Goal: Task Accomplishment & Management: Use online tool/utility

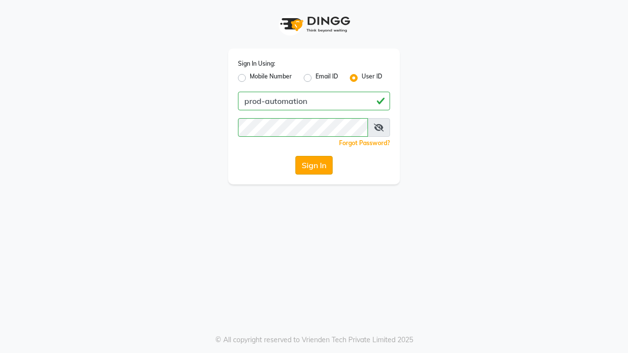
click at [314, 165] on button "Sign In" at bounding box center [313, 165] width 37 height 19
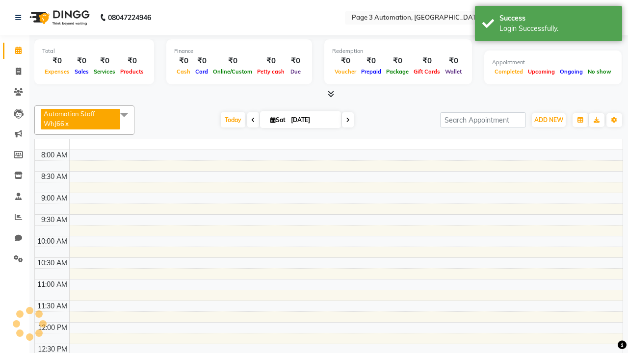
select select "en"
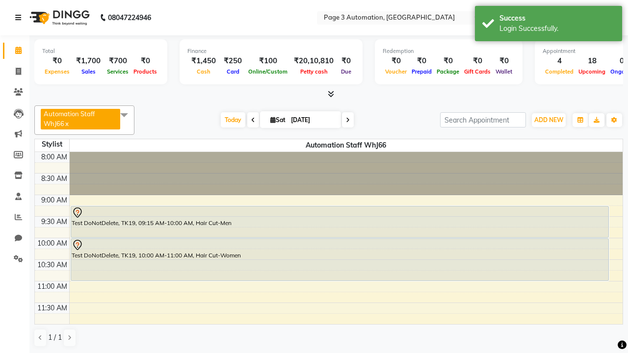
click at [20, 18] on icon at bounding box center [18, 17] width 6 height 7
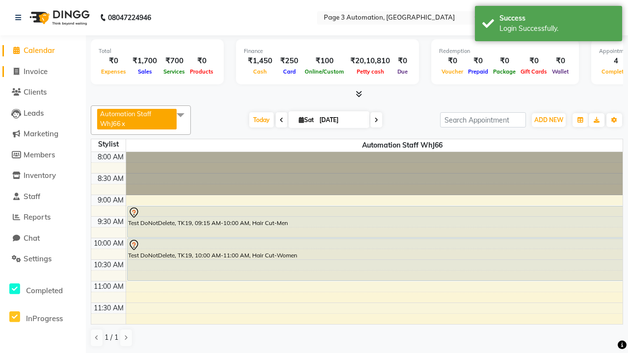
click at [43, 71] on span "Invoice" at bounding box center [36, 71] width 24 height 9
select select "service"
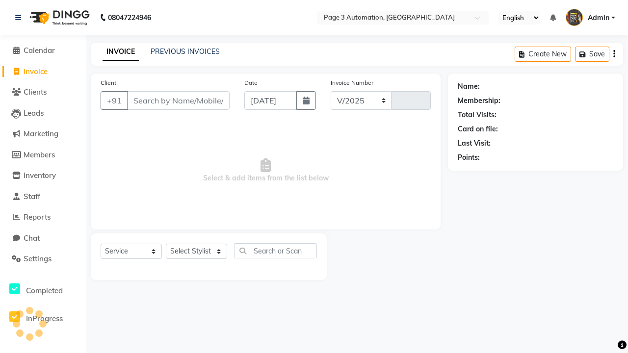
select select "2774"
type input "10149"
click at [20, 18] on icon at bounding box center [18, 17] width 6 height 7
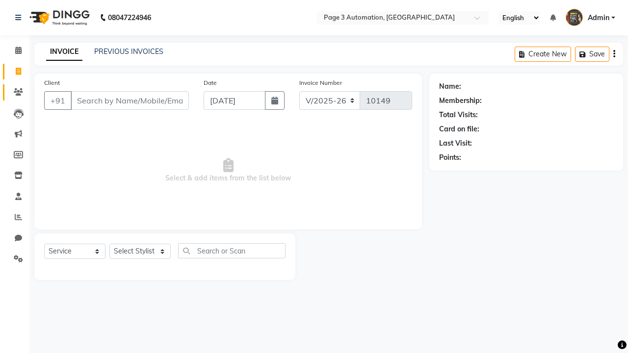
click at [15, 92] on icon at bounding box center [18, 91] width 9 height 7
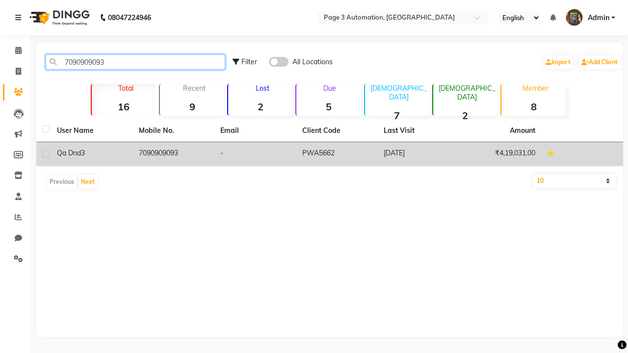
type input "7090909093"
click at [173, 154] on td "7090909093" at bounding box center [174, 154] width 82 height 24
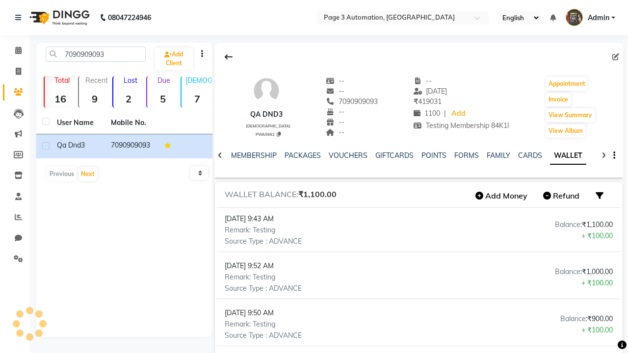
scroll to position [0, 158]
click at [501, 196] on button "Add Money" at bounding box center [501, 195] width 62 height 17
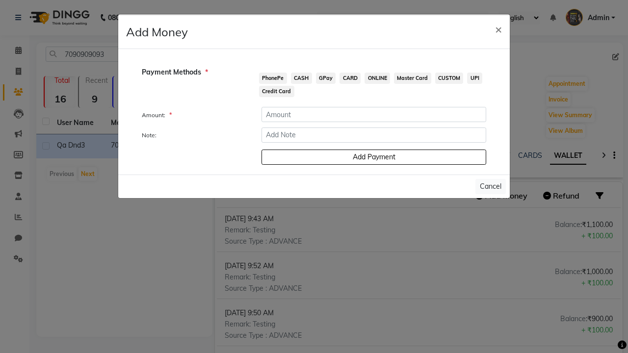
click at [273, 78] on span "PhonePe" at bounding box center [273, 78] width 28 height 11
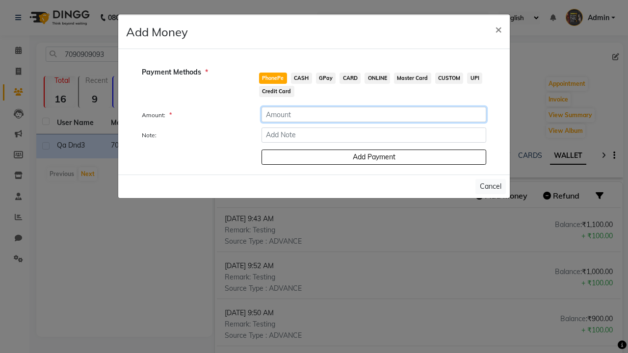
click at [374, 114] on input "number" at bounding box center [373, 114] width 225 height 15
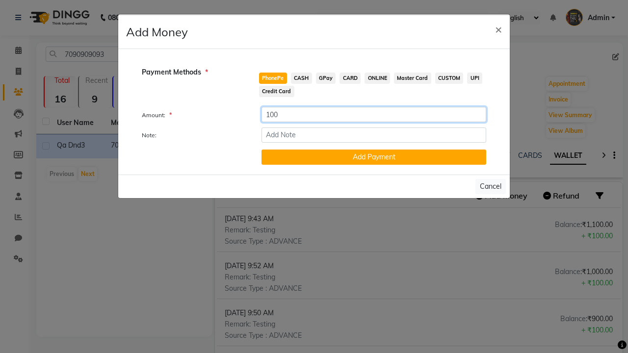
type input "100"
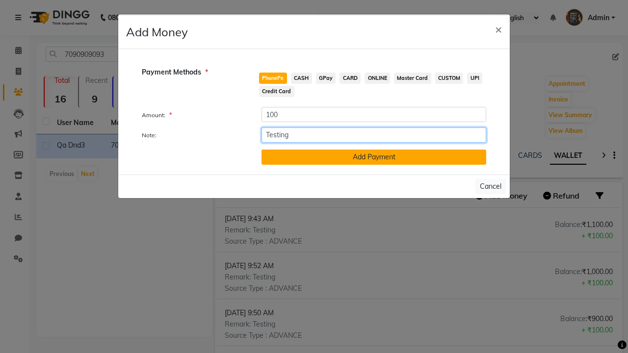
type input "Testing"
click at [374, 157] on button "Add Payment" at bounding box center [373, 157] width 225 height 15
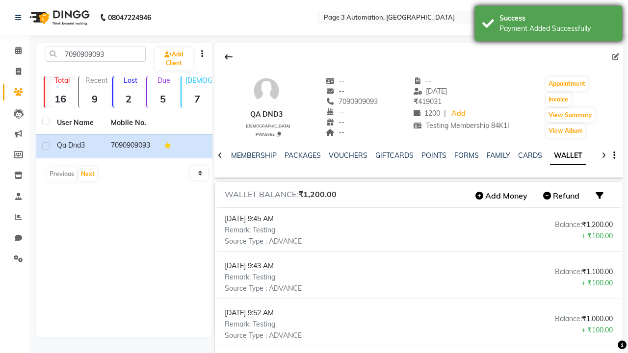
click at [548, 25] on div "Payment Added Successfully" at bounding box center [556, 29] width 115 height 10
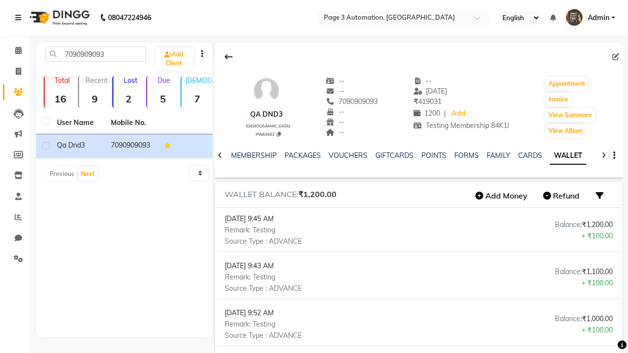
click at [20, 18] on icon at bounding box center [18, 17] width 6 height 7
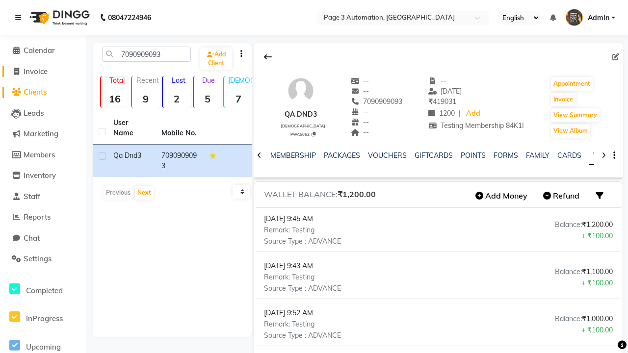
click at [43, 71] on span "Invoice" at bounding box center [36, 71] width 24 height 9
select select "2774"
select select "service"
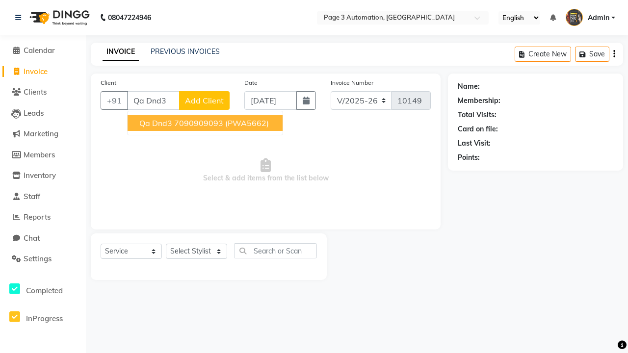
click at [206, 123] on ngb-highlight "7090909093" at bounding box center [198, 123] width 49 height 10
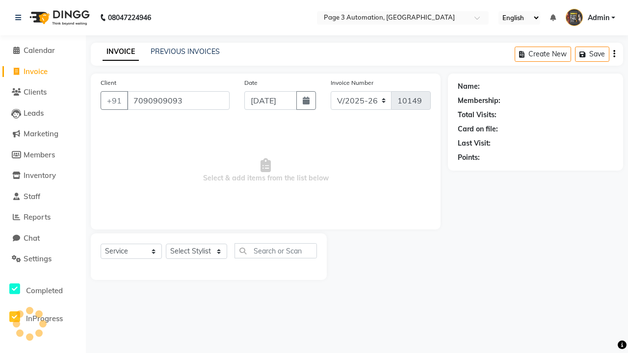
type input "7090909093"
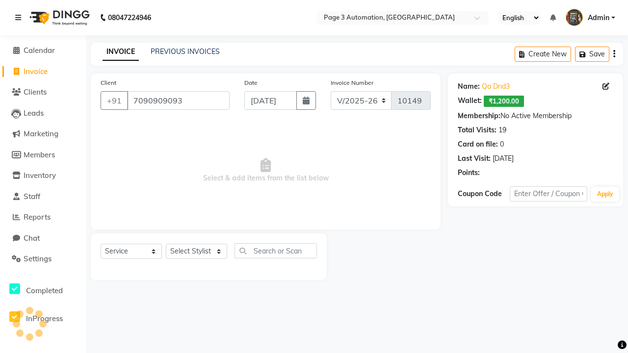
select select "93067"
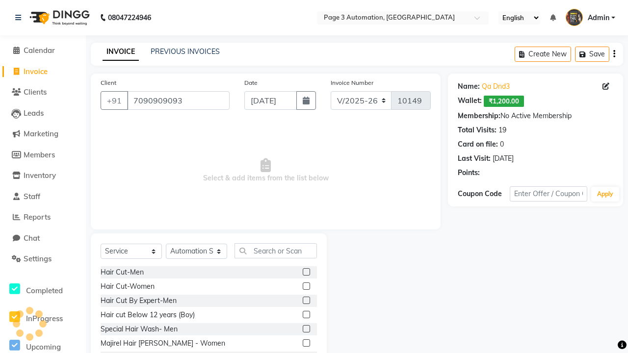
click at [305, 315] on label at bounding box center [306, 314] width 7 height 7
click at [305, 315] on input "checkbox" at bounding box center [306, 315] width 6 height 6
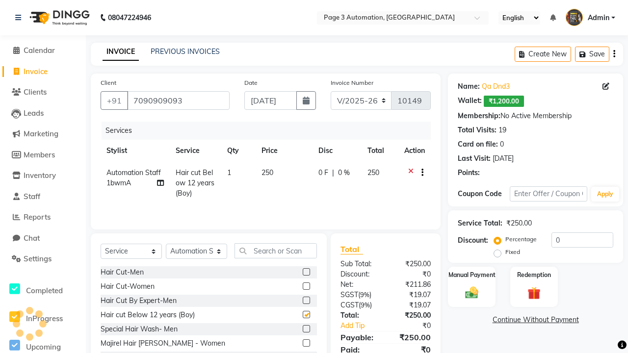
checkbox input "false"
click at [533, 275] on label "Redemption" at bounding box center [533, 274] width 35 height 9
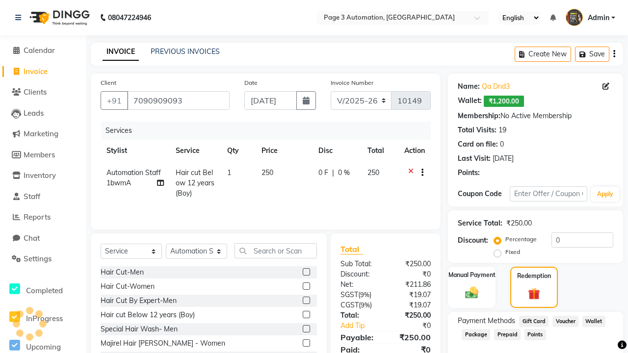
click at [593, 321] on span "Wallet" at bounding box center [593, 321] width 23 height 11
click at [590, 18] on span "Admin" at bounding box center [598, 18] width 22 height 10
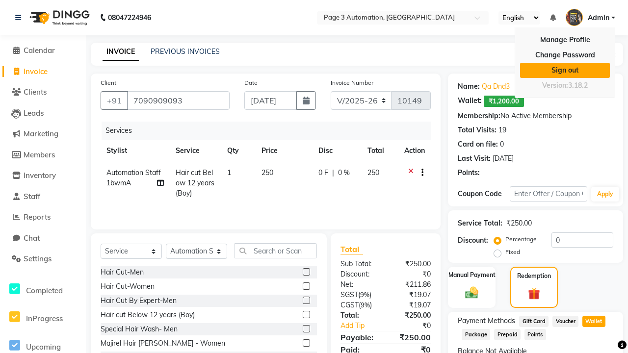
click at [564, 70] on link "Sign out" at bounding box center [565, 70] width 90 height 15
